Goal: Task Accomplishment & Management: Complete application form

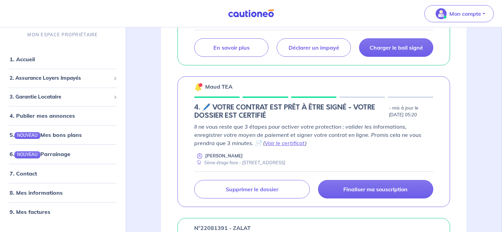
scroll to position [325, 0]
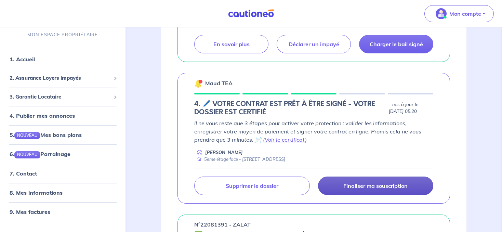
click at [360, 187] on p "Finaliser ma souscription" at bounding box center [375, 185] width 64 height 7
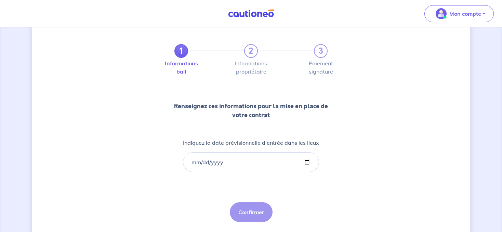
scroll to position [36, 0]
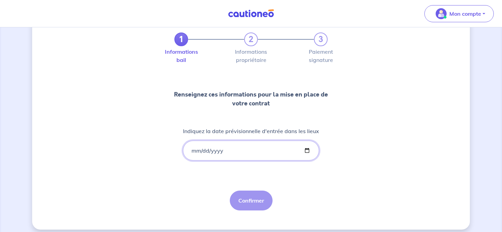
click at [194, 149] on input "Indiquez la date prévisionnelle d'entrée dans les lieux" at bounding box center [251, 151] width 136 height 20
type input "[DATE]"
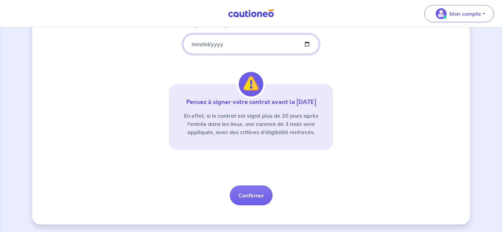
scroll to position [143, 0]
click at [250, 199] on button "Confirmer" at bounding box center [251, 195] width 43 height 20
select select "FR"
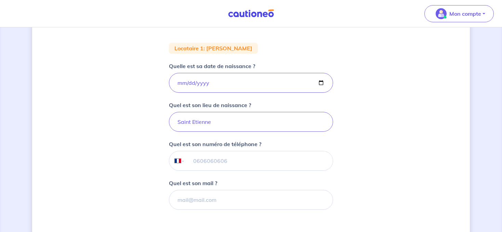
scroll to position [144, 0]
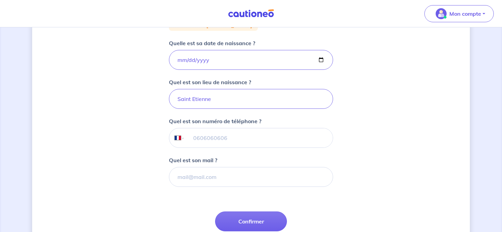
click at [193, 137] on input "tel" at bounding box center [259, 137] width 148 height 19
type input "06 10 38 69 56"
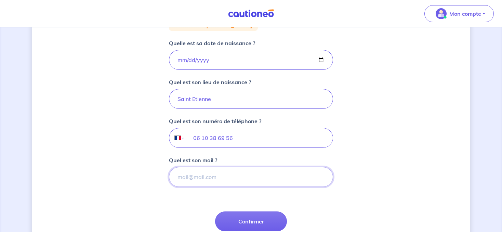
click at [207, 178] on input "Quel est son mail ?" at bounding box center [251, 177] width 164 height 20
type input "[EMAIL_ADDRESS][DOMAIN_NAME]"
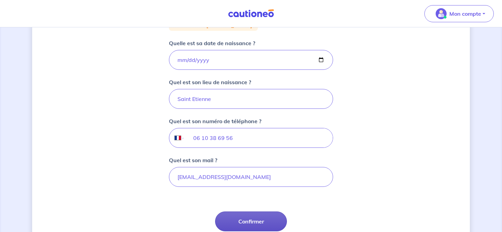
click at [257, 223] on button "Confirmer" at bounding box center [251, 221] width 72 height 20
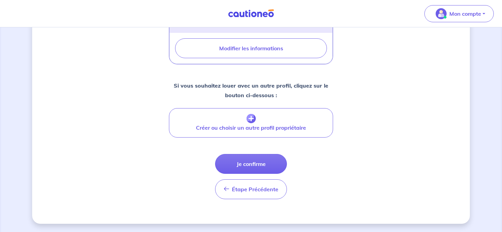
scroll to position [286, 0]
click at [248, 165] on button "Je confirme" at bounding box center [251, 164] width 72 height 20
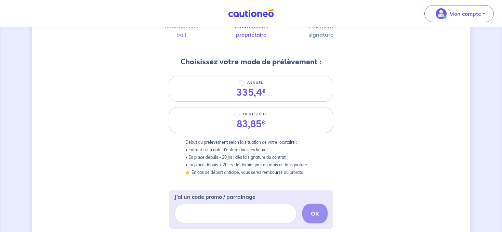
scroll to position [72, 0]
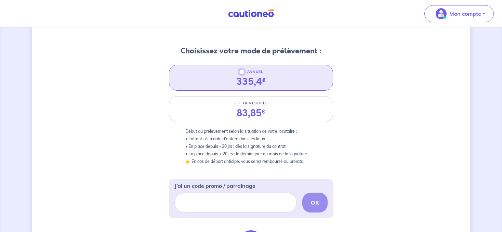
click at [242, 73] on input "ANNUEL" at bounding box center [241, 71] width 5 height 5
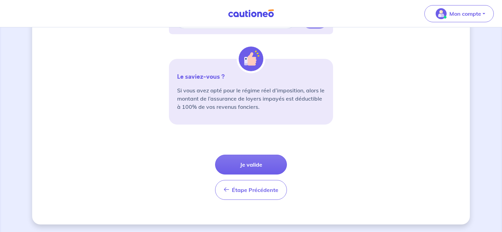
scroll to position [256, 0]
click at [265, 161] on button "Je valide" at bounding box center [251, 165] width 72 height 20
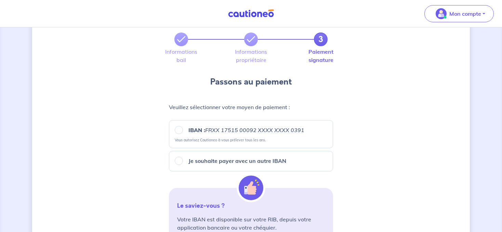
scroll to position [72, 0]
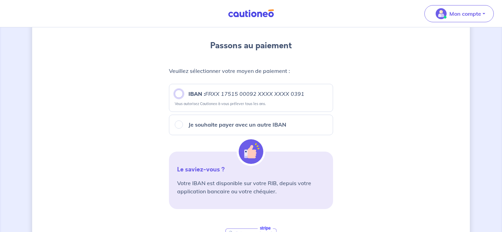
click at [178, 94] on input "IBAN : FRXX [FINANCIAL_ID] XXXX XXXX 0391" at bounding box center [179, 94] width 8 height 8
radio input "true"
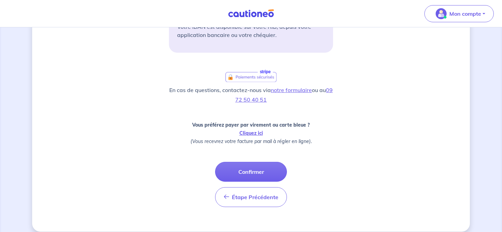
scroll to position [236, 0]
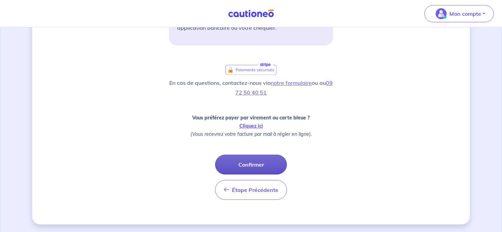
click at [252, 165] on button "Confirmer" at bounding box center [251, 165] width 72 height 20
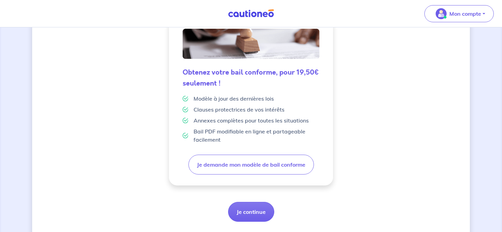
scroll to position [199, 0]
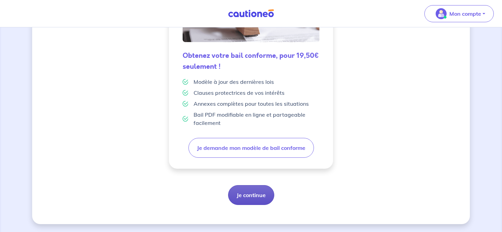
click at [248, 200] on button "Je continue" at bounding box center [251, 195] width 46 height 20
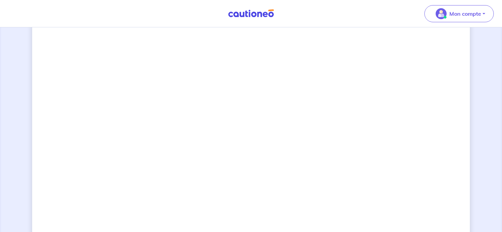
scroll to position [552, 0]
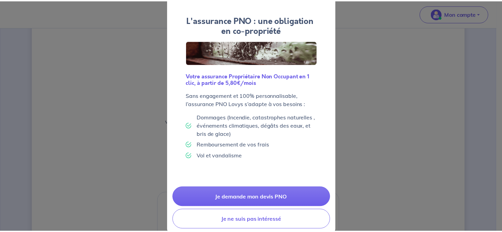
scroll to position [40, 0]
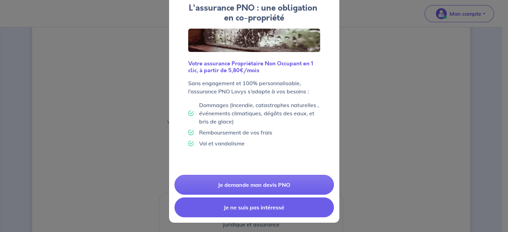
click at [301, 201] on button "Je ne suis pas intéressé" at bounding box center [253, 207] width 159 height 20
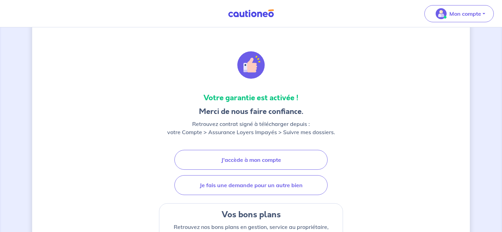
scroll to position [14, 0]
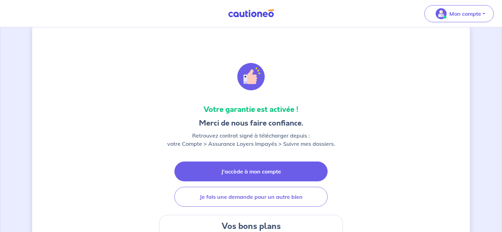
click at [281, 174] on link "J'accède à mon compte" at bounding box center [250, 171] width 153 height 20
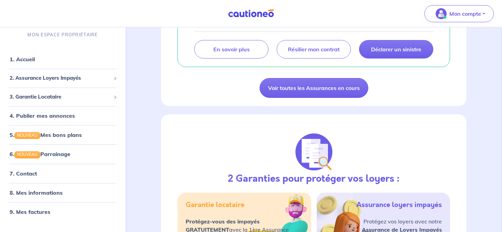
scroll to position [686, 0]
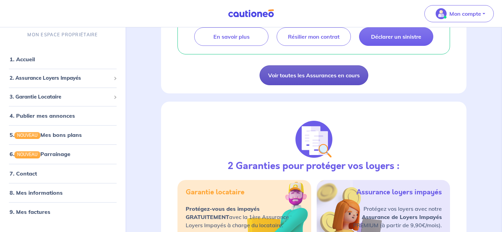
click at [302, 74] on link "Voir toutes les Assurances en cours" at bounding box center [314, 75] width 109 height 20
